Goal: Task Accomplishment & Management: Manage account settings

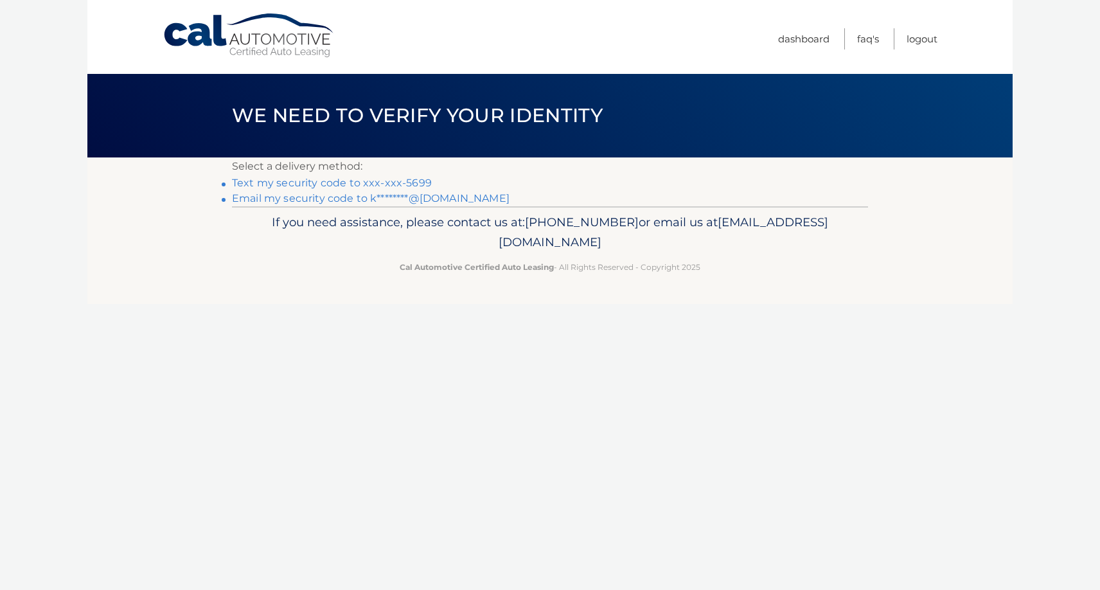
click at [414, 182] on link "Text my security code to xxx-xxx-5699" at bounding box center [332, 183] width 200 height 12
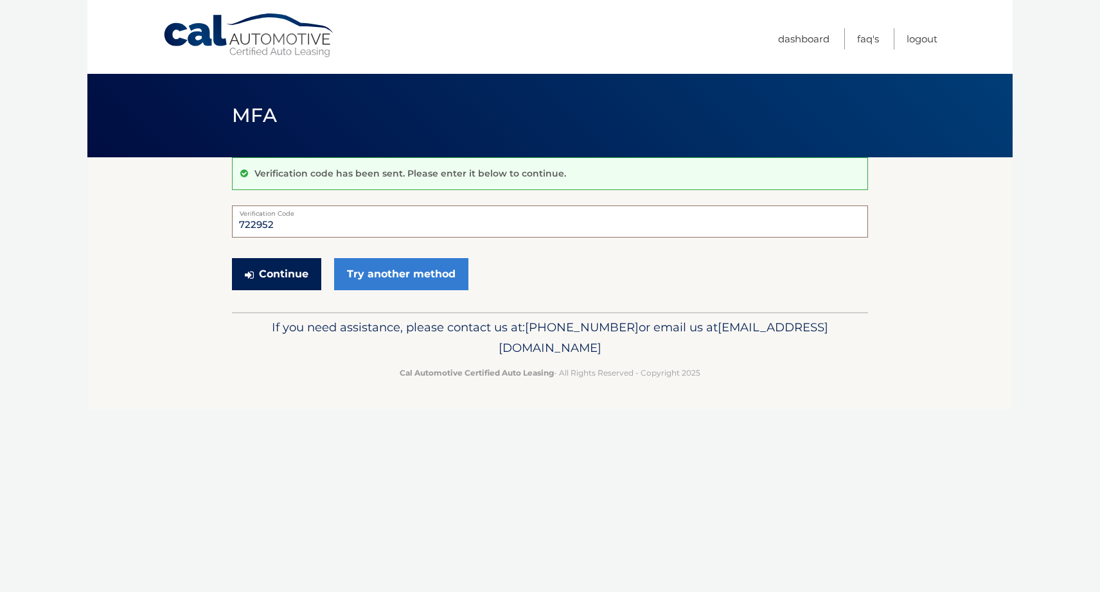
type input "722952"
click at [291, 270] on button "Continue" at bounding box center [276, 274] width 89 height 32
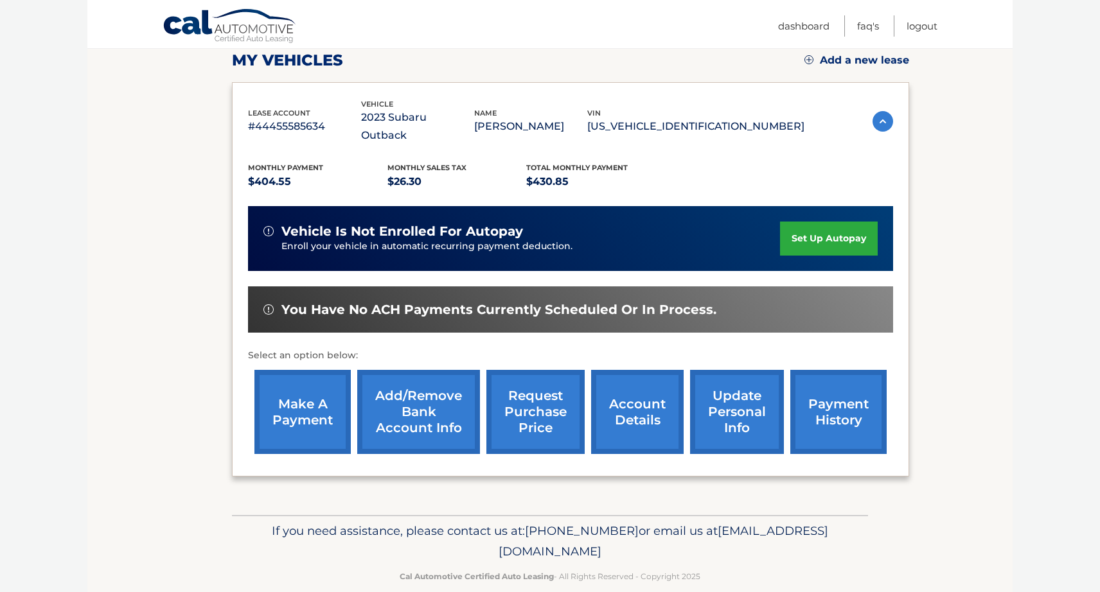
scroll to position [183, 0]
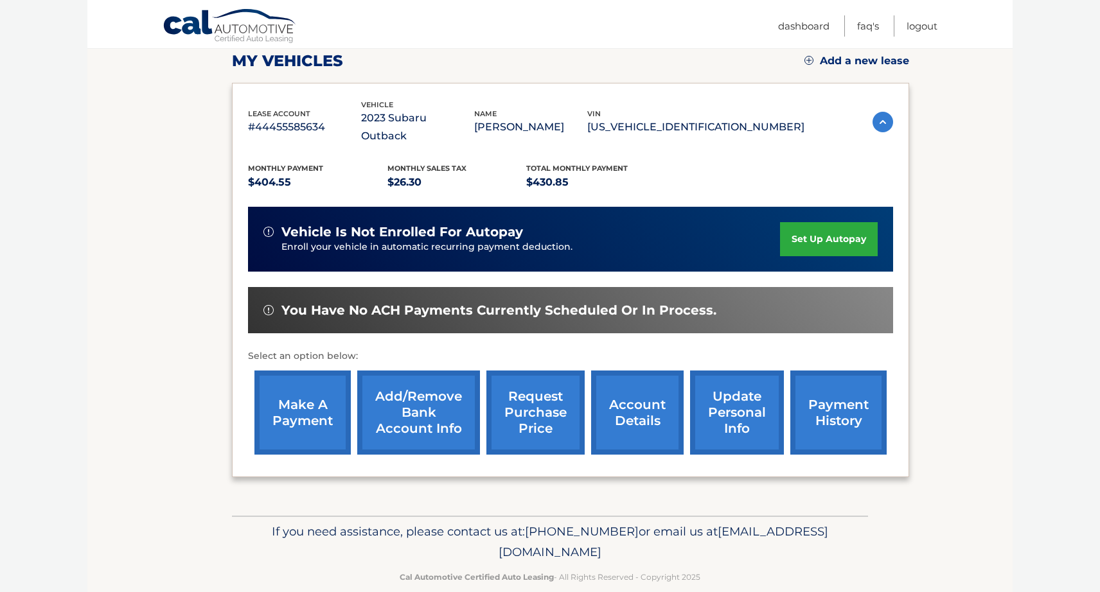
click at [631, 402] on link "account details" at bounding box center [637, 413] width 92 height 84
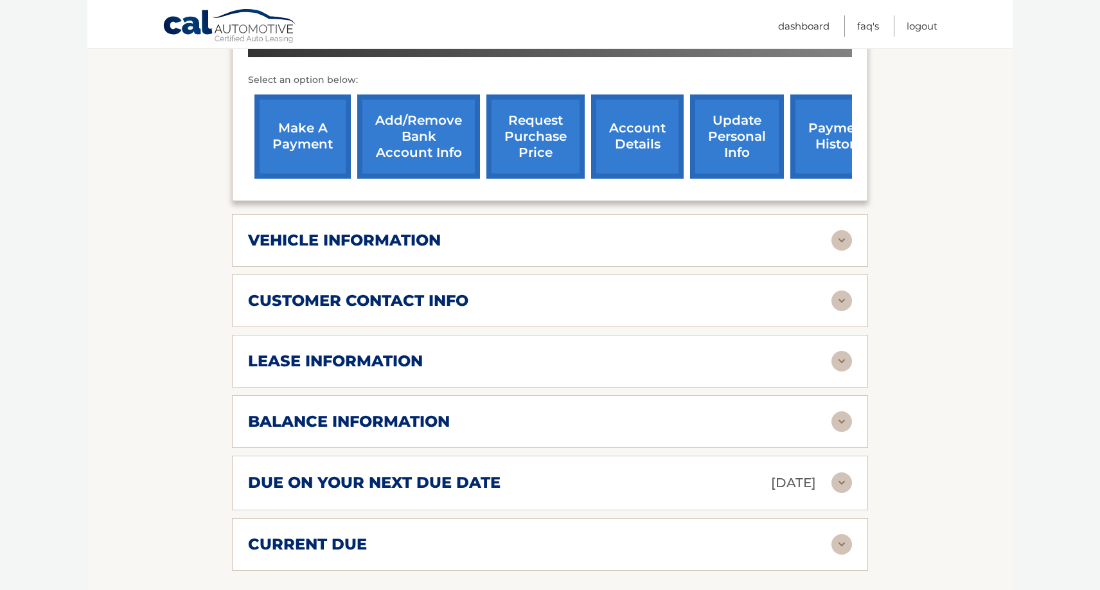
scroll to position [483, 0]
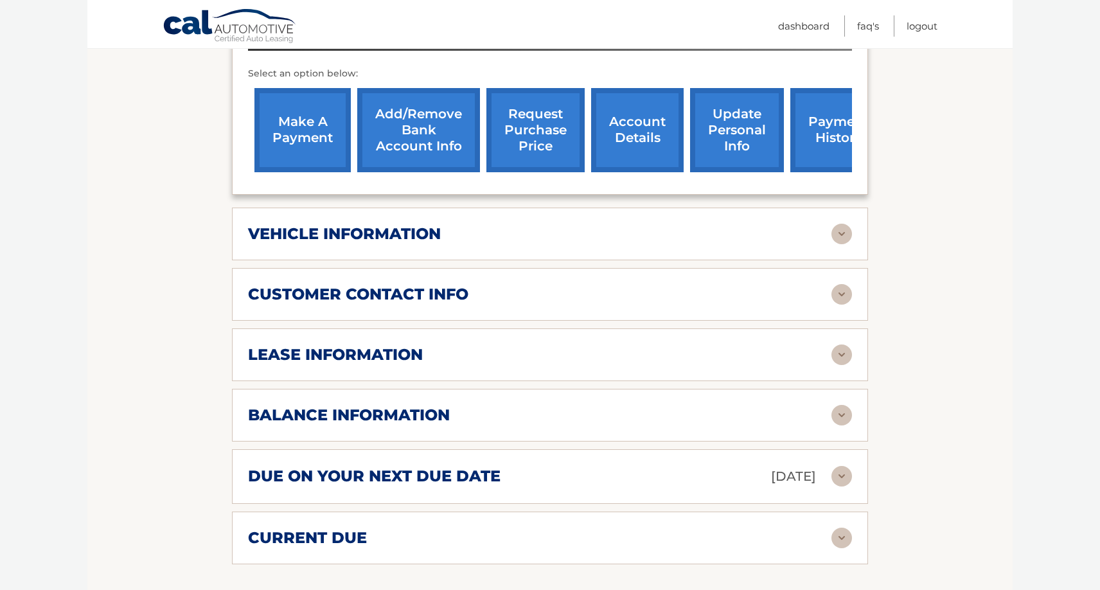
click at [839, 344] on img at bounding box center [841, 354] width 21 height 21
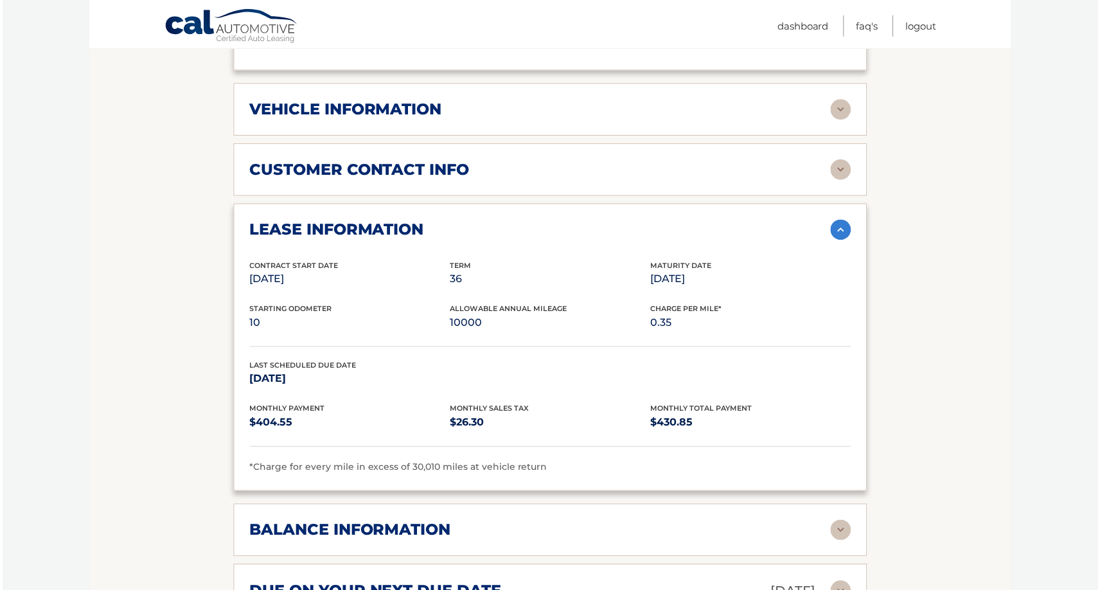
scroll to position [542, 0]
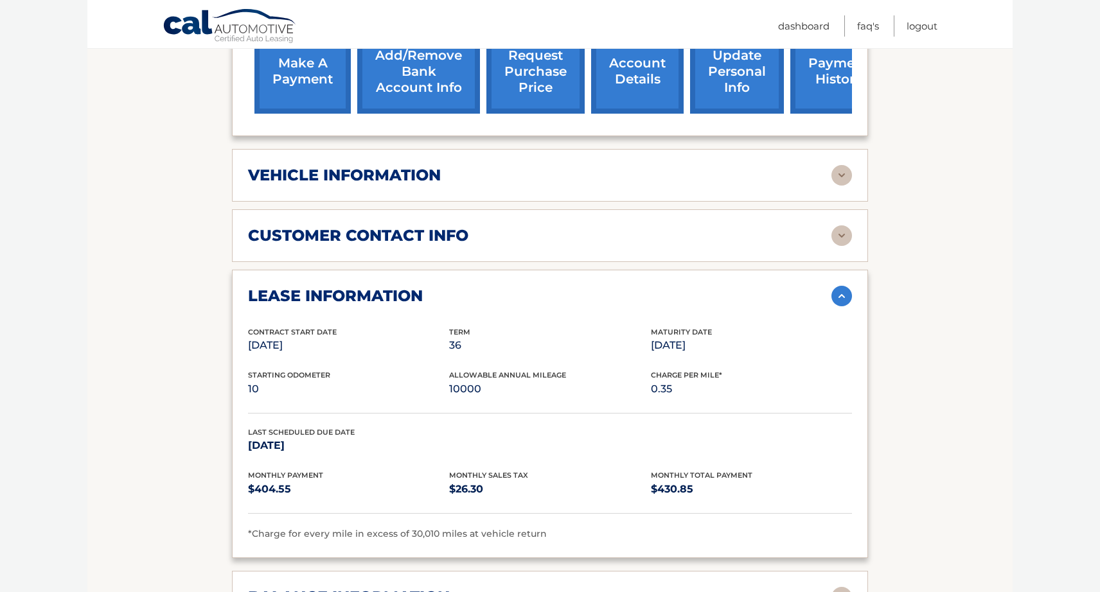
click at [841, 286] on img at bounding box center [841, 296] width 21 height 21
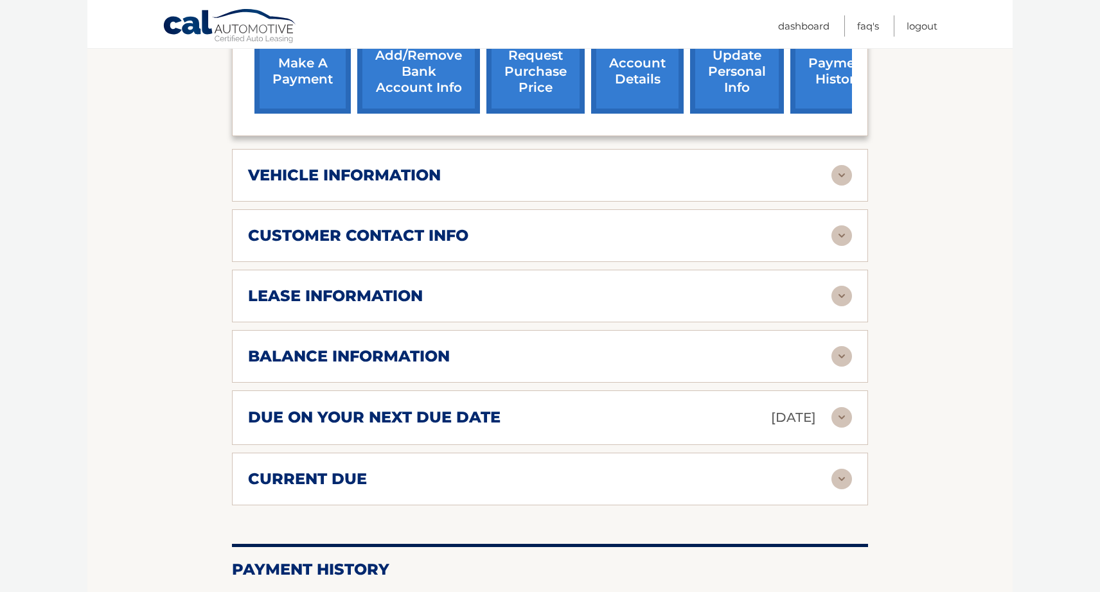
click at [841, 346] on img at bounding box center [841, 356] width 21 height 21
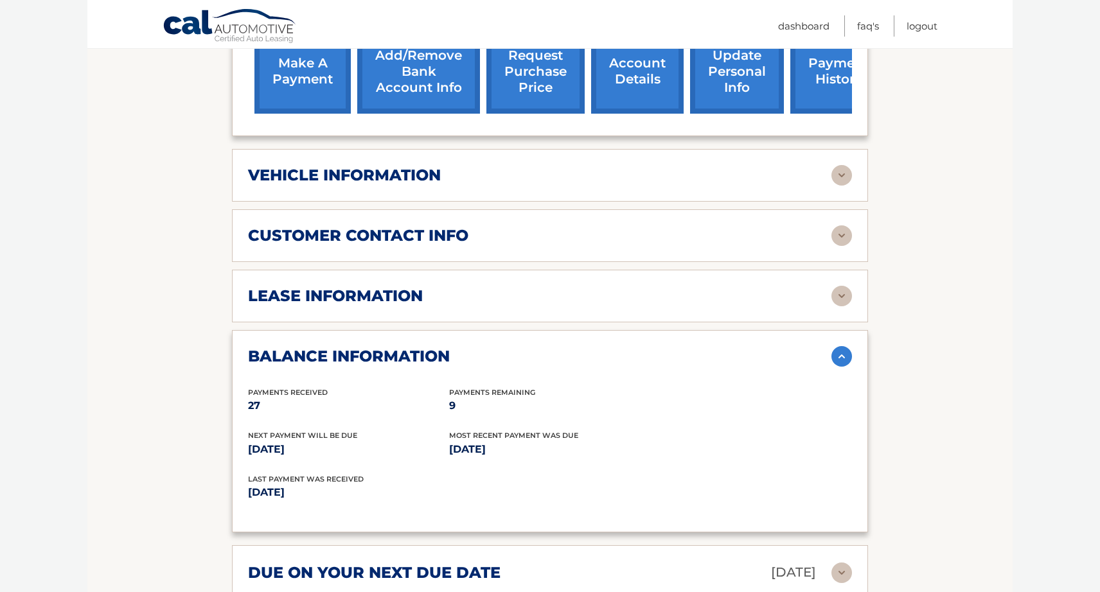
click at [841, 346] on img at bounding box center [841, 356] width 21 height 21
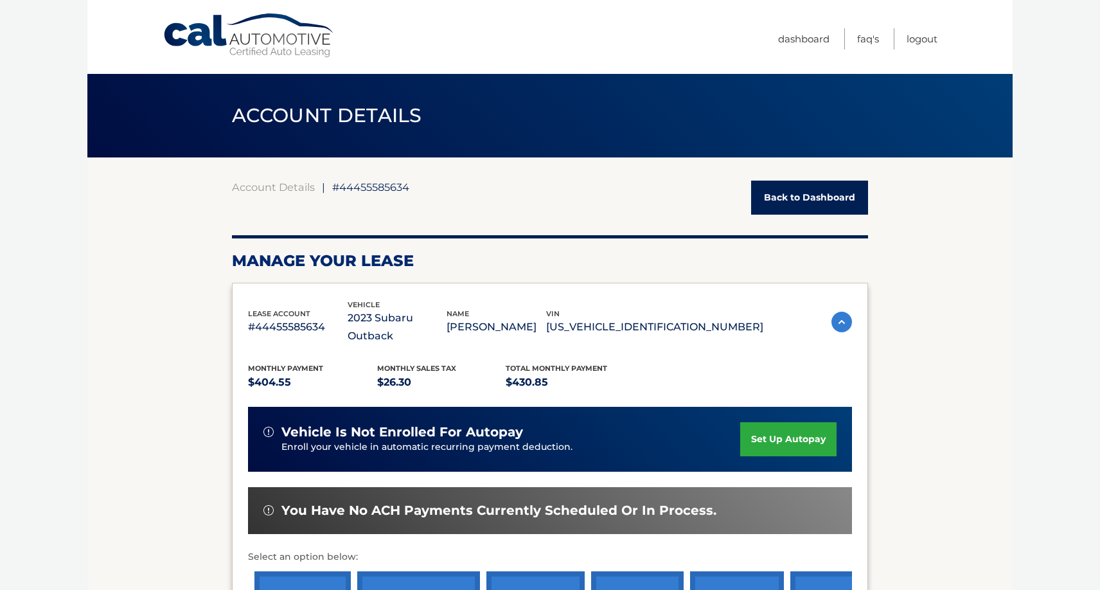
scroll to position [0, 0]
click at [922, 41] on link "Logout" at bounding box center [921, 38] width 31 height 21
